Goal: Check status: Check status

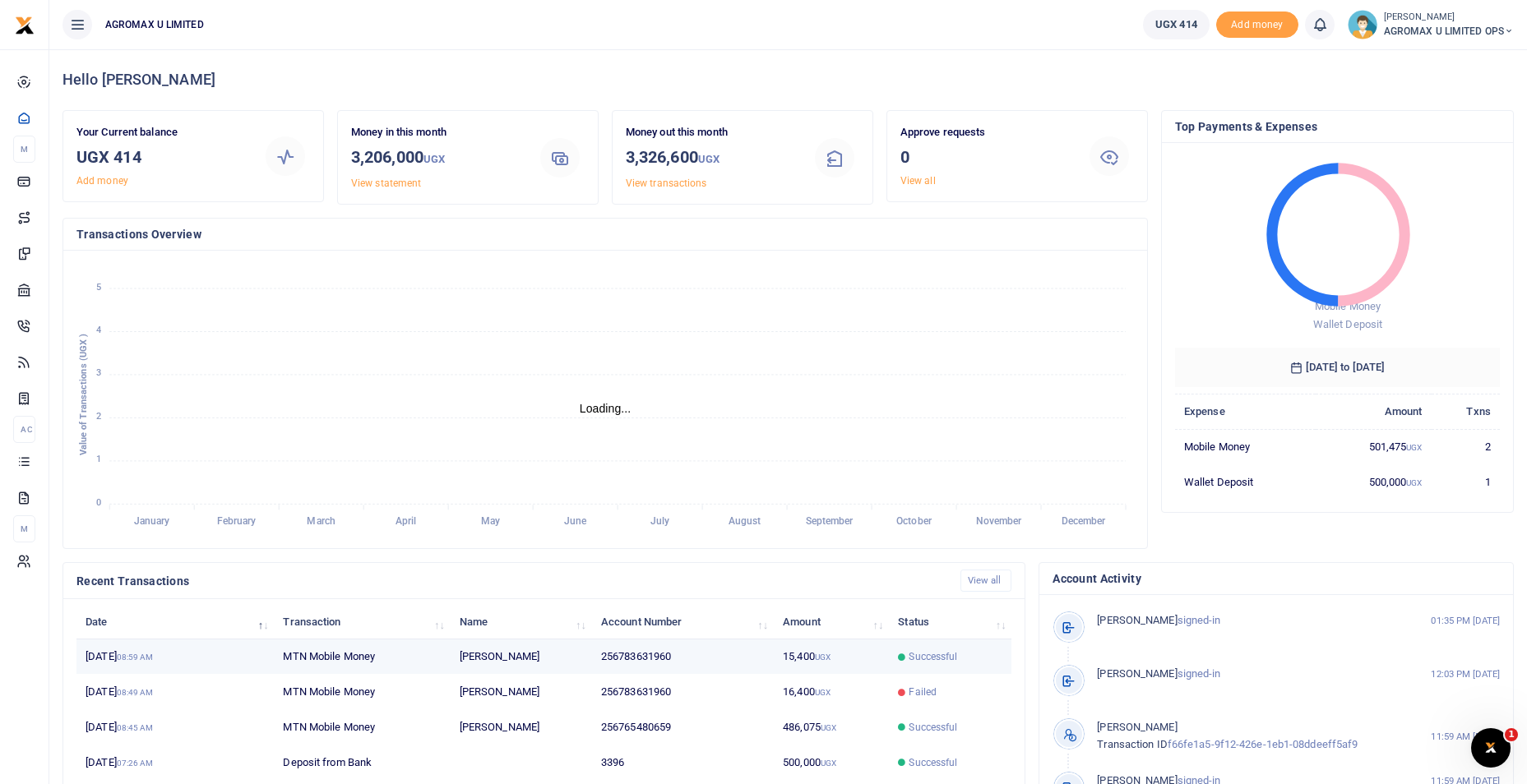
click at [772, 663] on td "256783631960" at bounding box center [683, 657] width 182 height 35
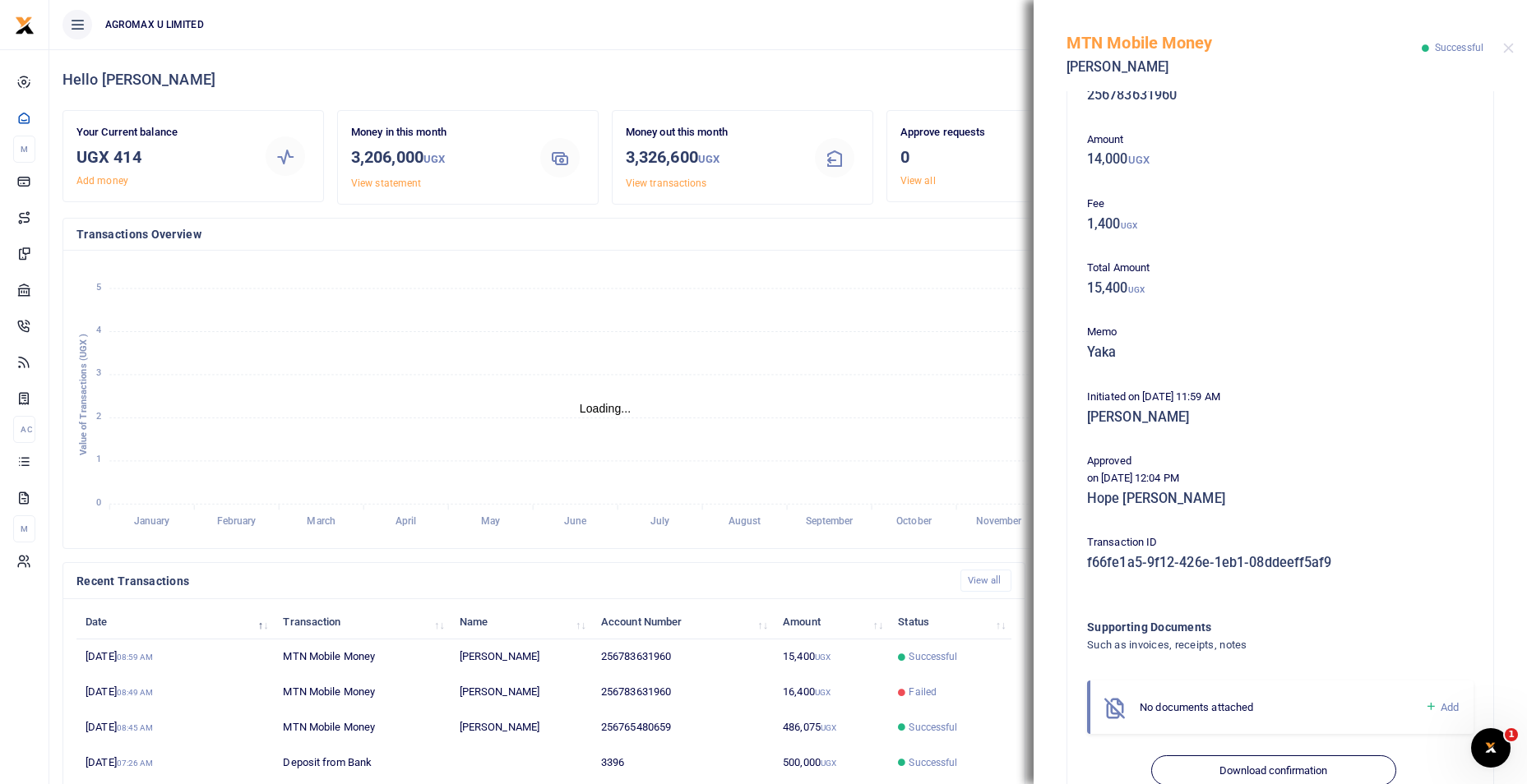
scroll to position [90, 0]
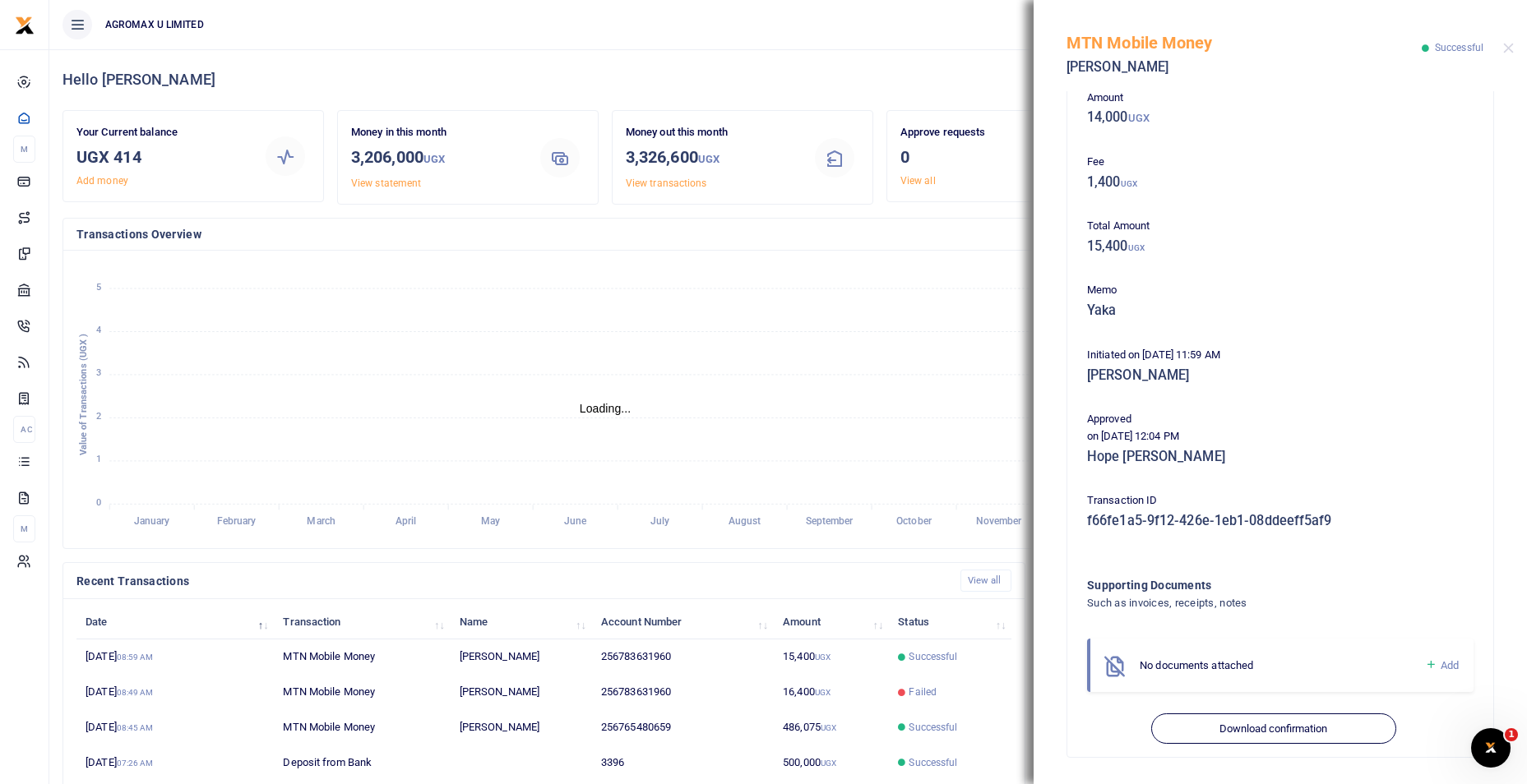
click at [828, 320] on icon "January January February February March March April April May May June June Jul…" at bounding box center [605, 399] width 1058 height 272
click at [1501, 50] on div "MTN Mobile Money Kiiza Sarah Successful" at bounding box center [1281, 45] width 494 height 92
click at [1508, 48] on button "Close" at bounding box center [1509, 48] width 10 height 10
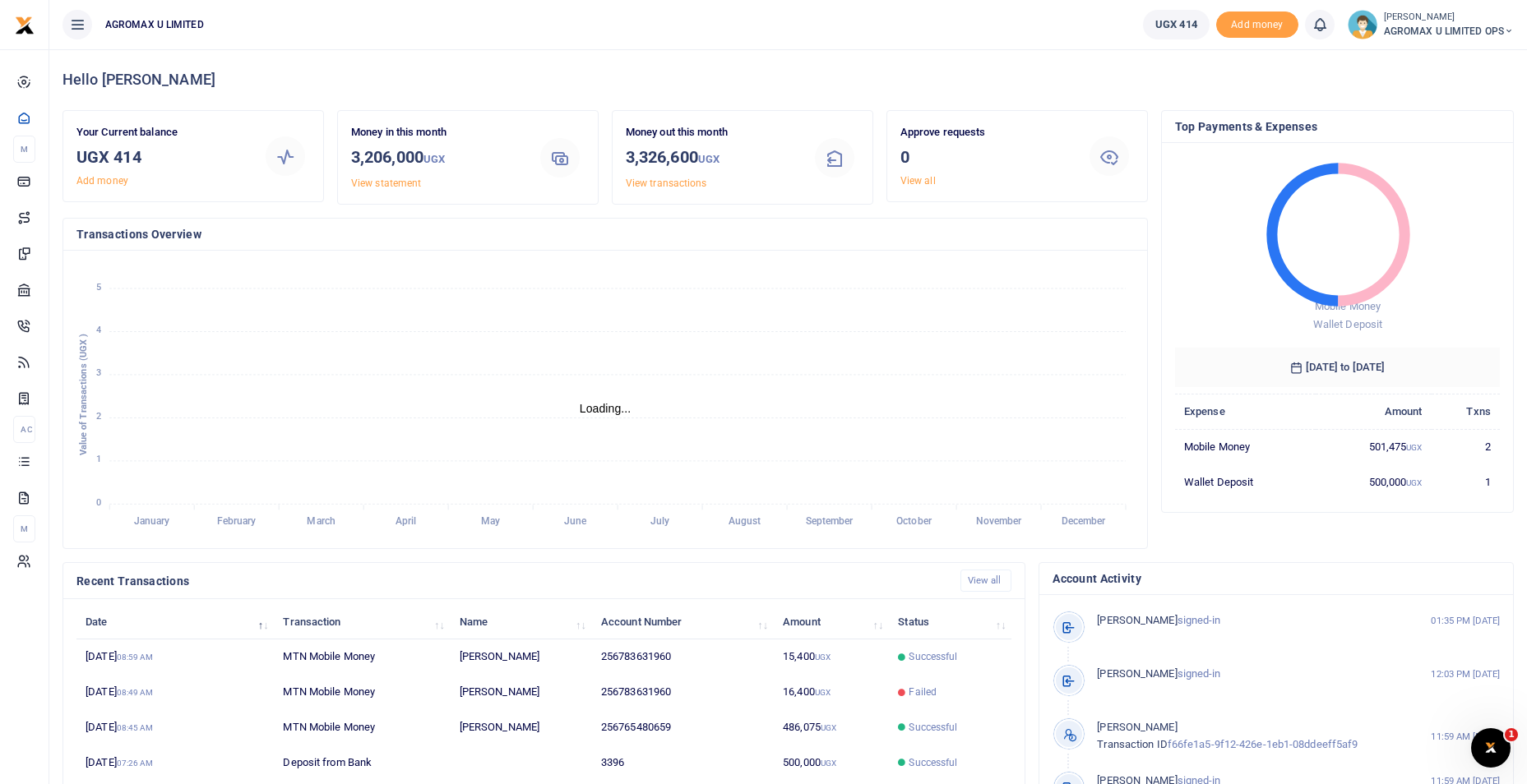
click at [1504, 31] on icon at bounding box center [1509, 31] width 10 height 11
click at [1421, 59] on link "Switch accounts" at bounding box center [1450, 60] width 130 height 23
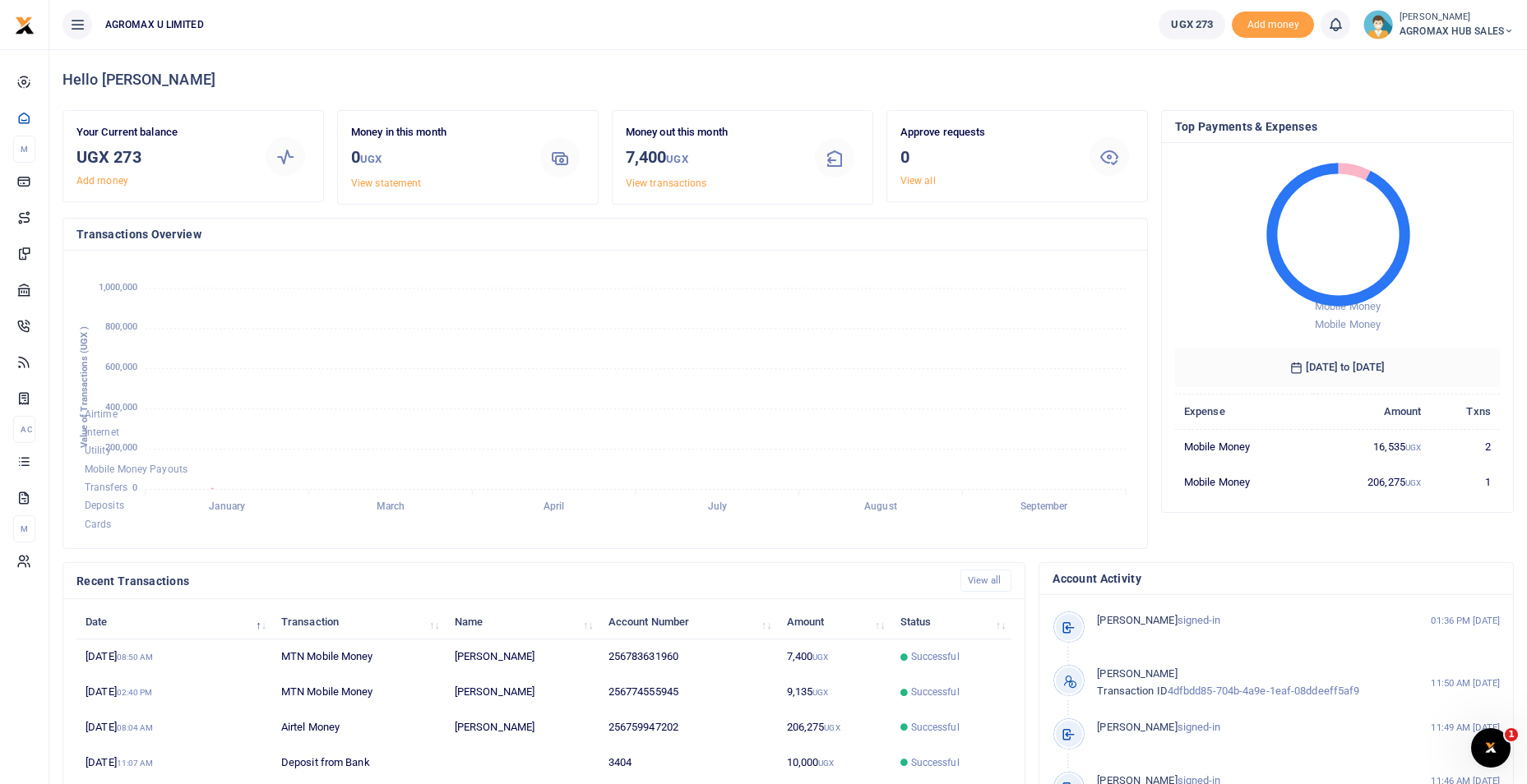
scroll to position [13, 13]
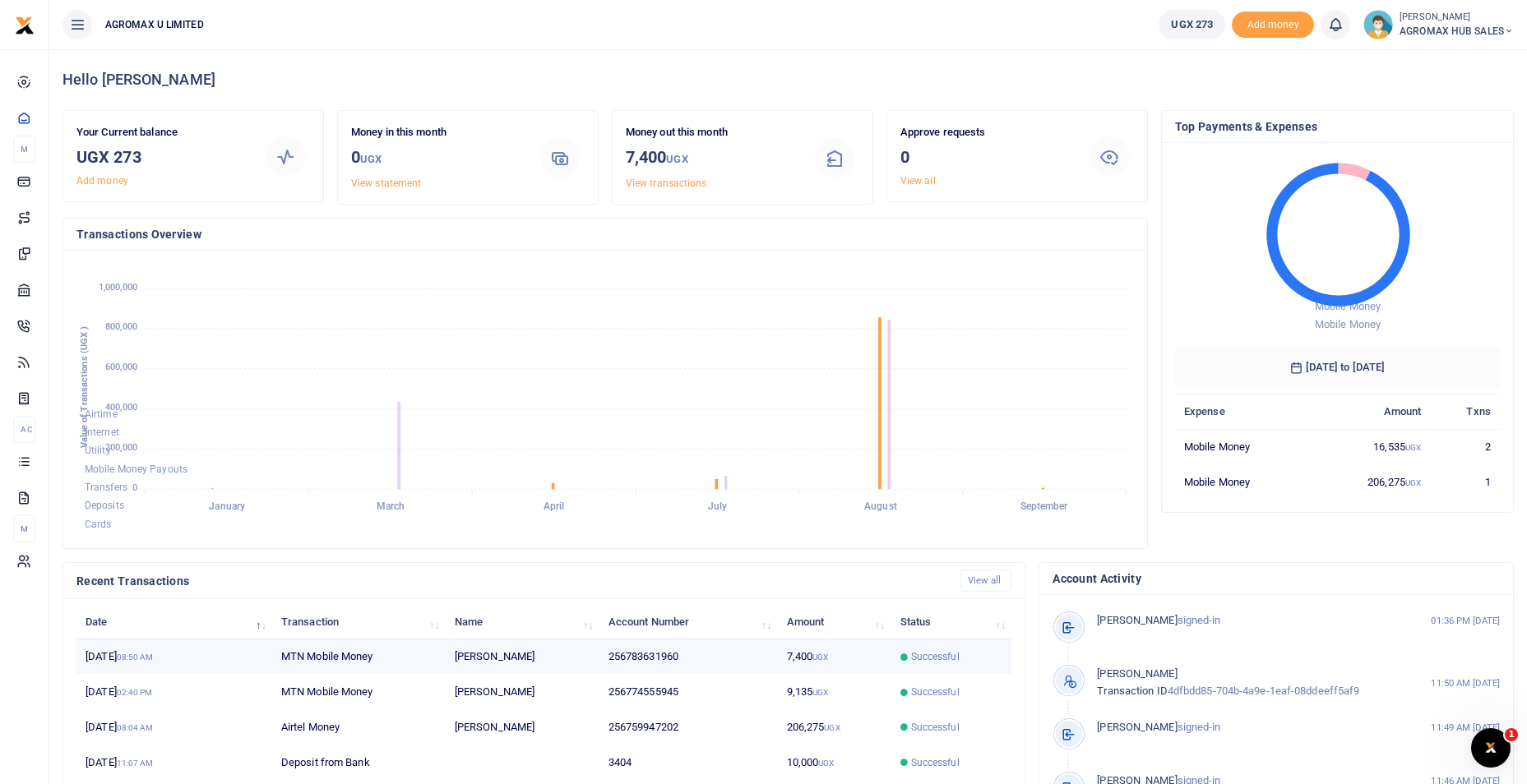
click at [784, 652] on td "7,400 UGX" at bounding box center [834, 657] width 114 height 35
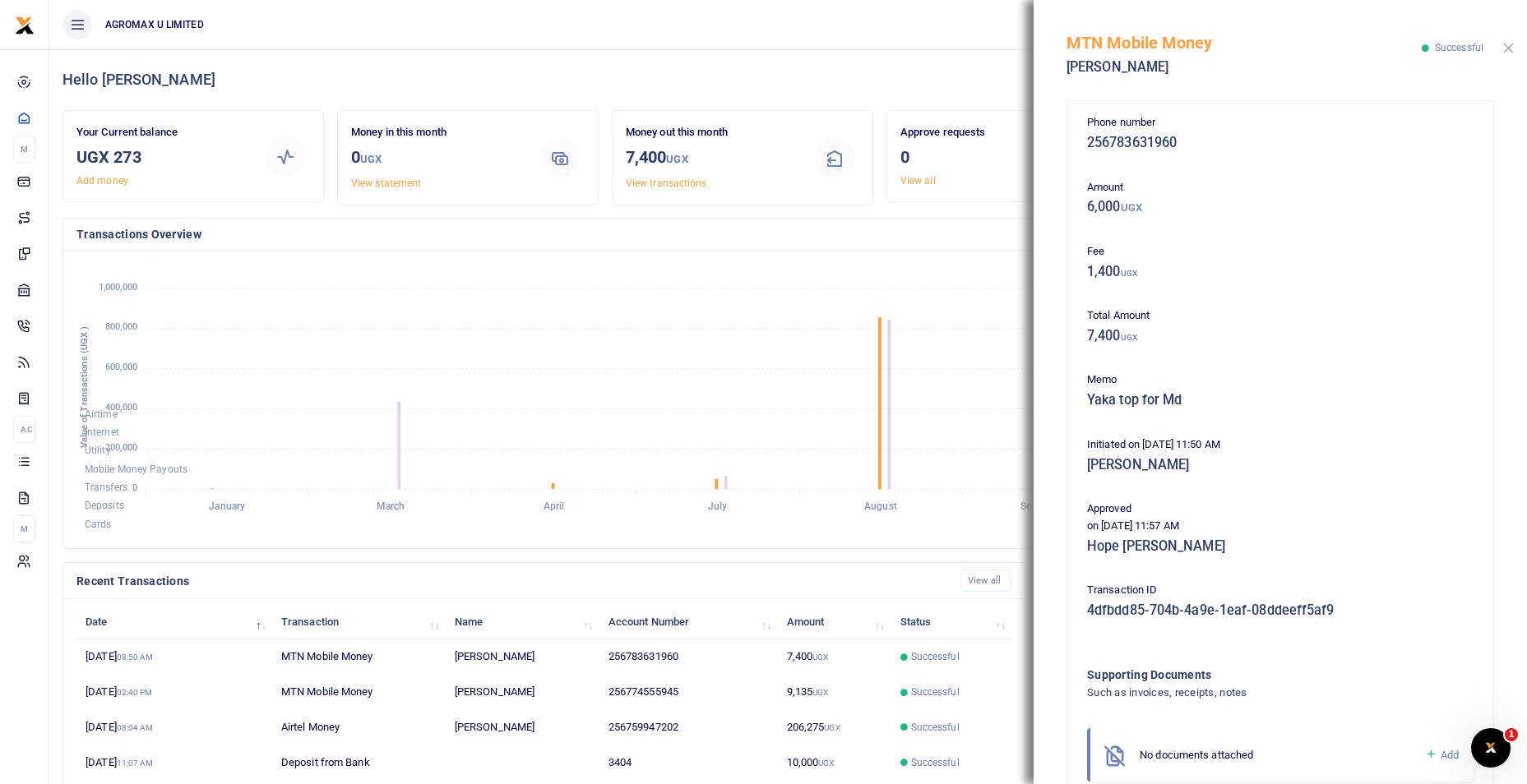
click at [1510, 49] on button "Close" at bounding box center [1509, 48] width 10 height 10
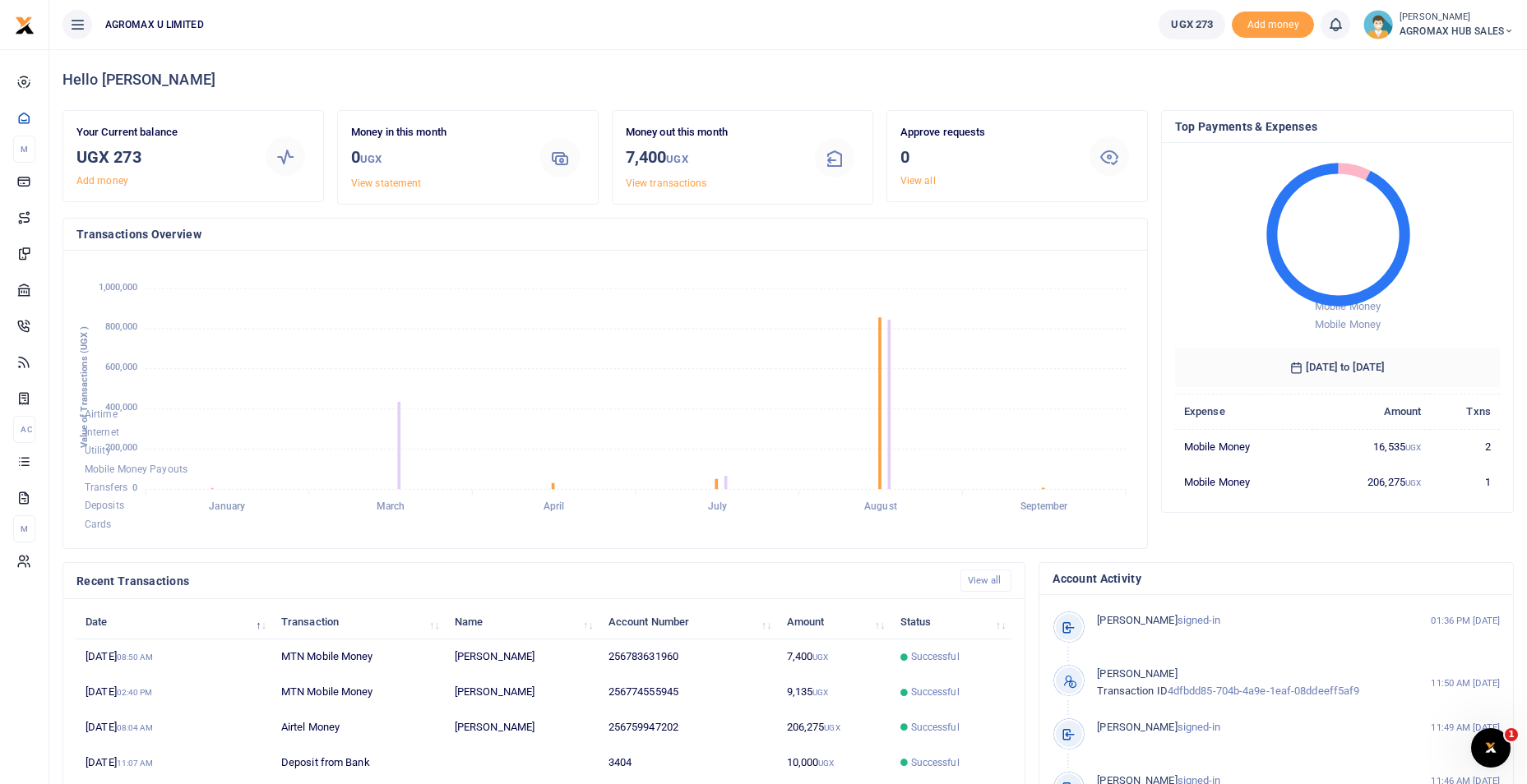
click at [1510, 31] on icon at bounding box center [1509, 31] width 10 height 11
click at [1477, 57] on link "Switch accounts" at bounding box center [1450, 60] width 130 height 23
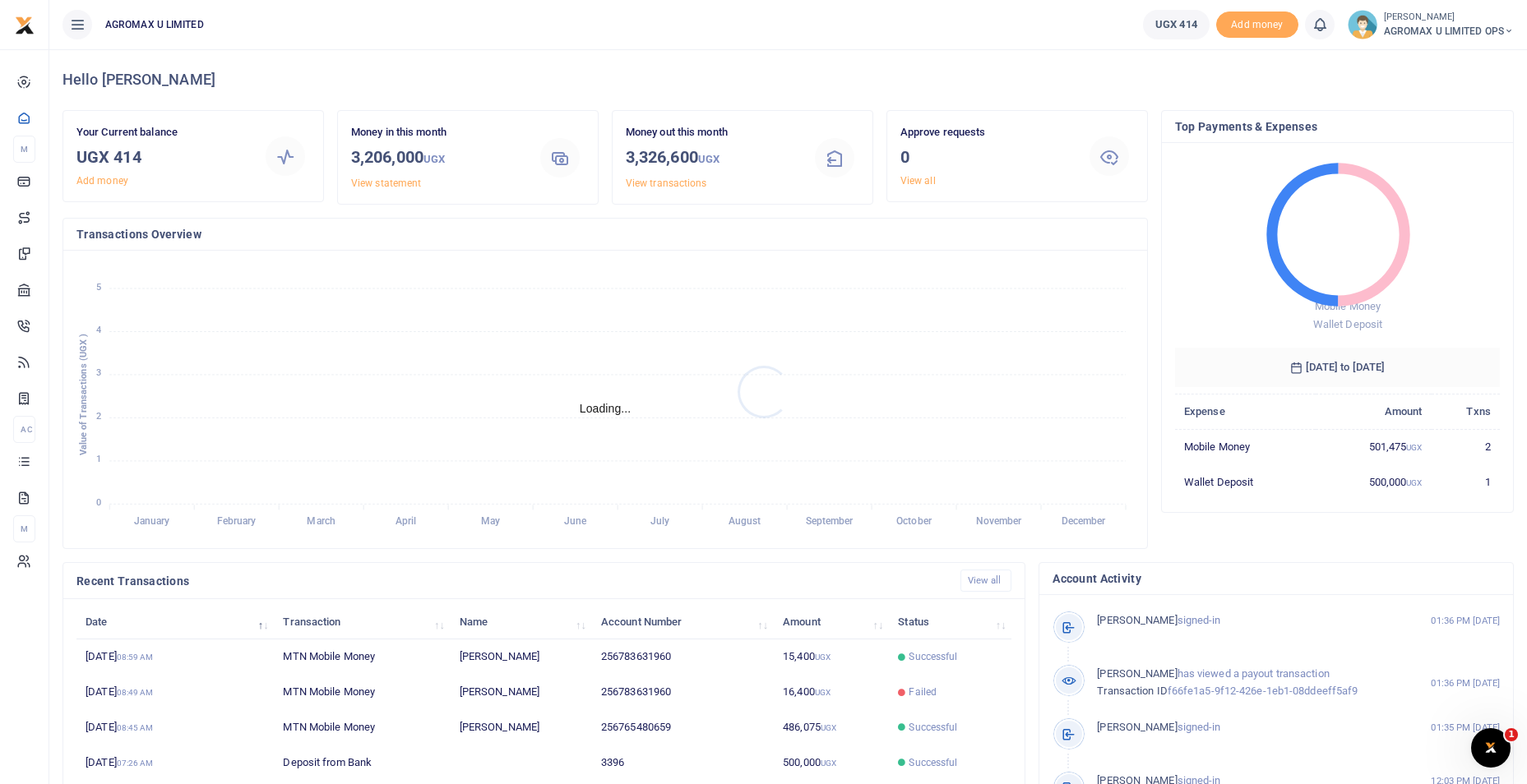
scroll to position [13, 13]
